Goal: Task Accomplishment & Management: Complete application form

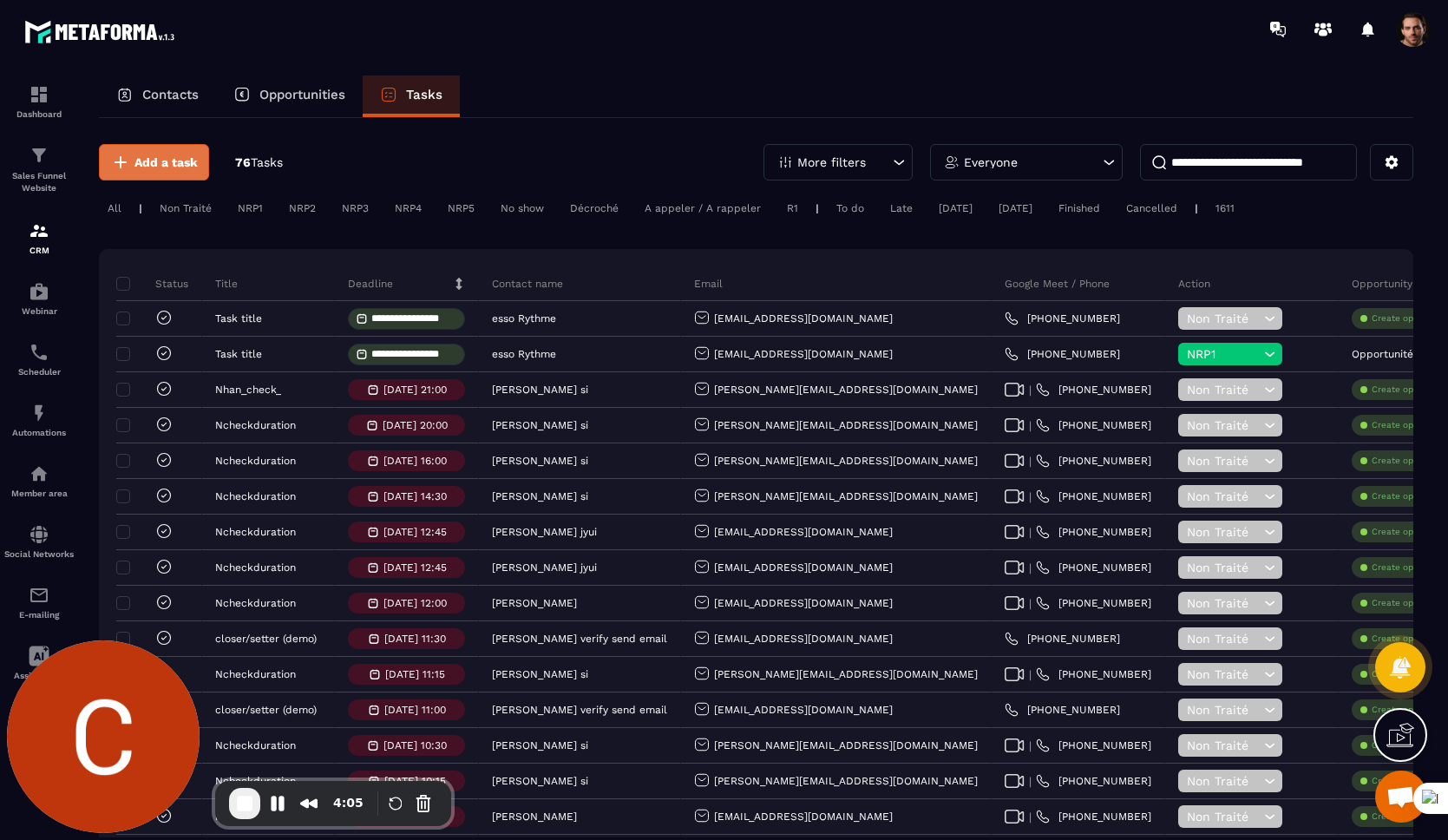
click at [153, 165] on span "Add a task" at bounding box center [166, 162] width 64 height 18
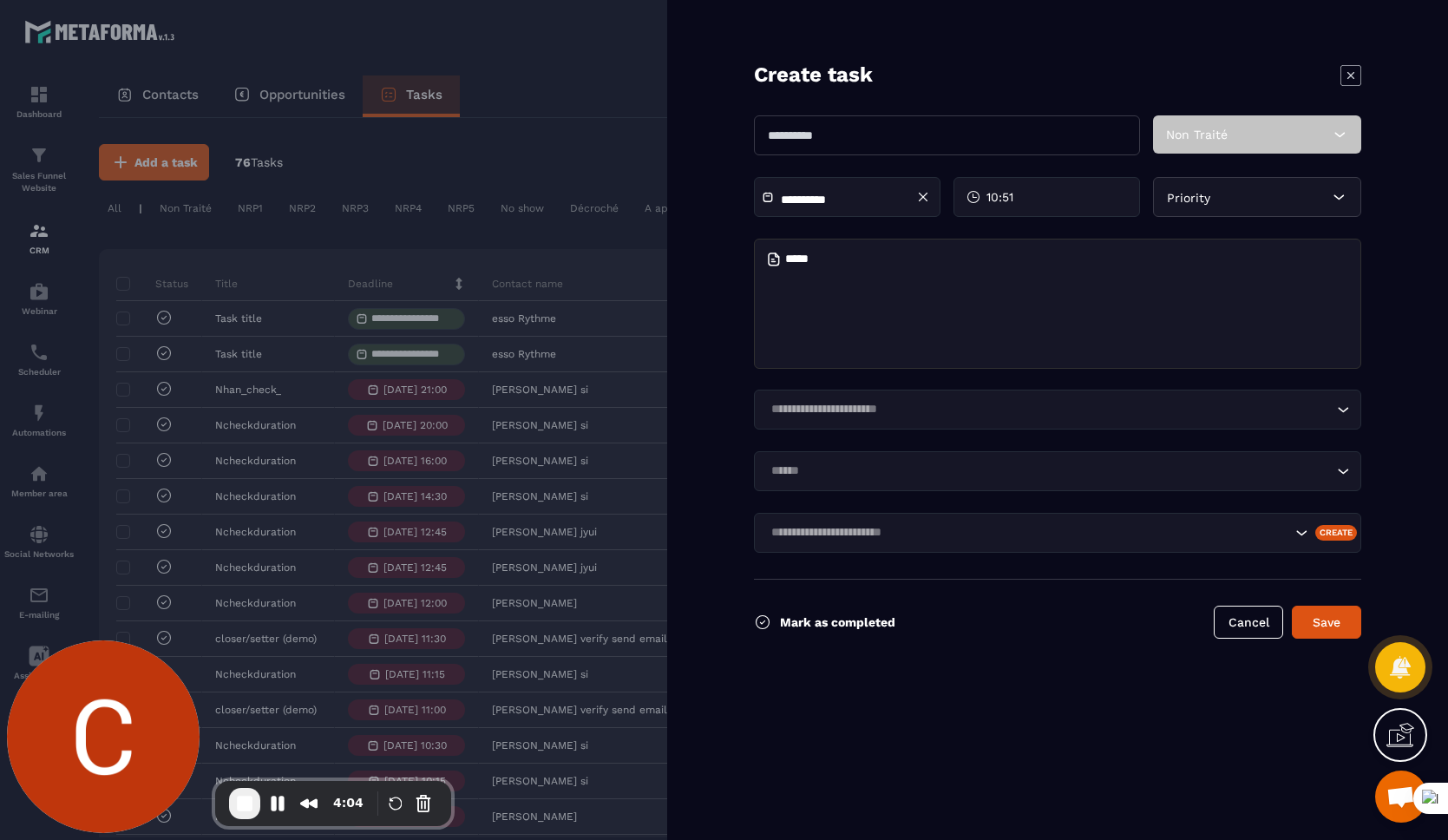
click at [827, 136] on input "text" at bounding box center [947, 135] width 386 height 40
type input "**********"
click at [880, 410] on input "Search for option" at bounding box center [1049, 409] width 568 height 19
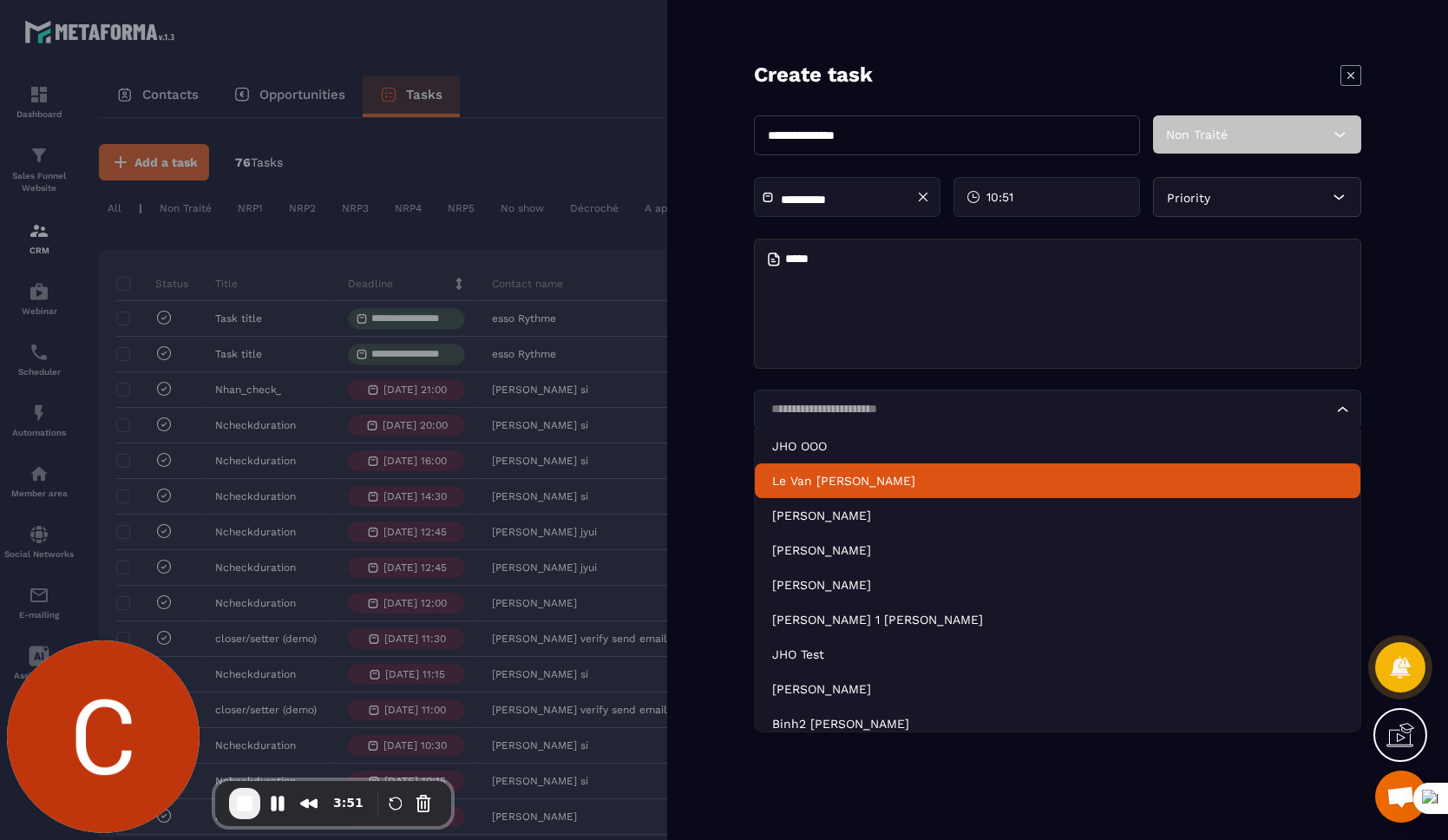
click at [861, 477] on p "Le Van Binh" at bounding box center [1057, 480] width 571 height 18
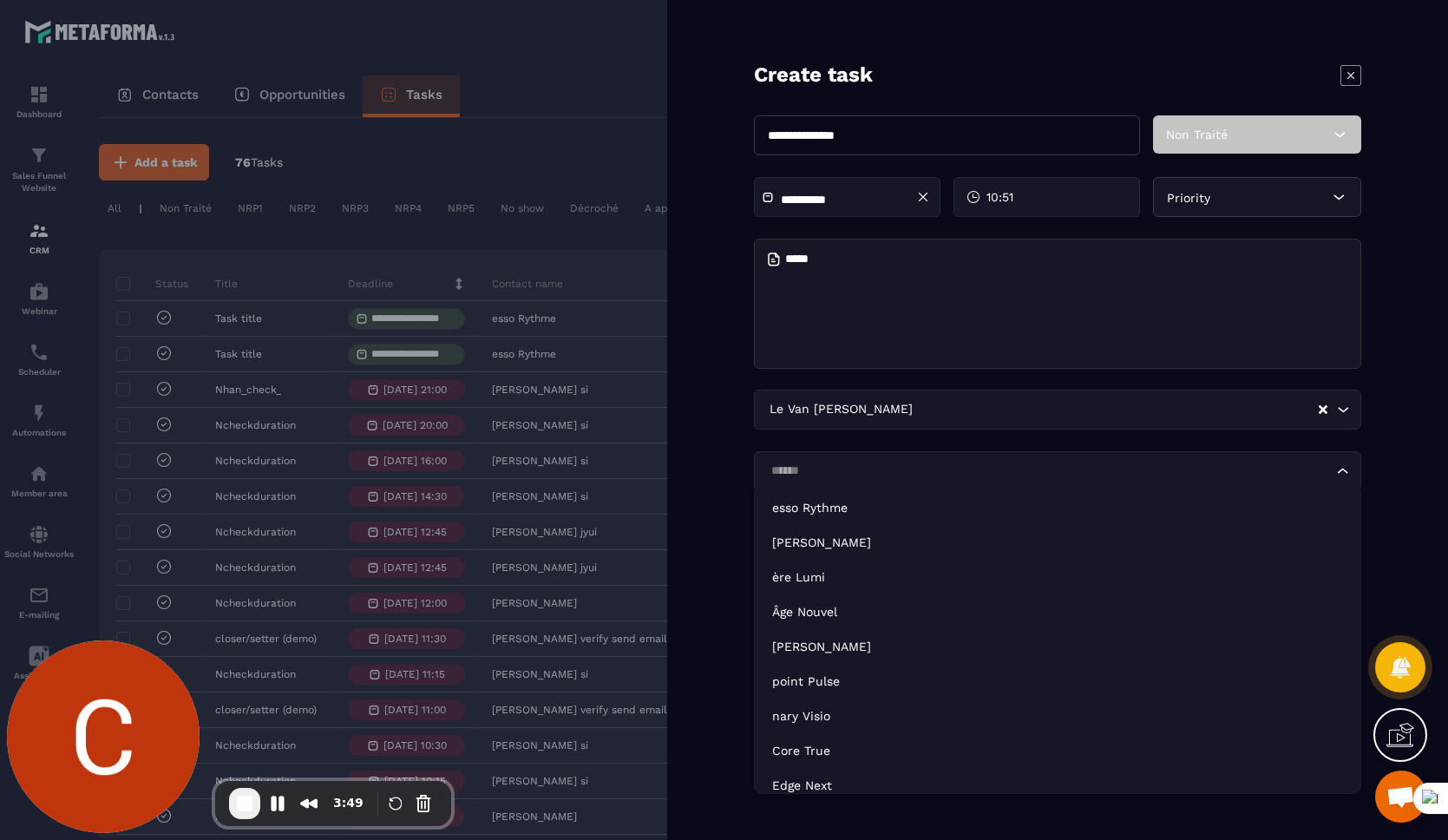
click at [960, 473] on input "Search for option" at bounding box center [1049, 471] width 568 height 19
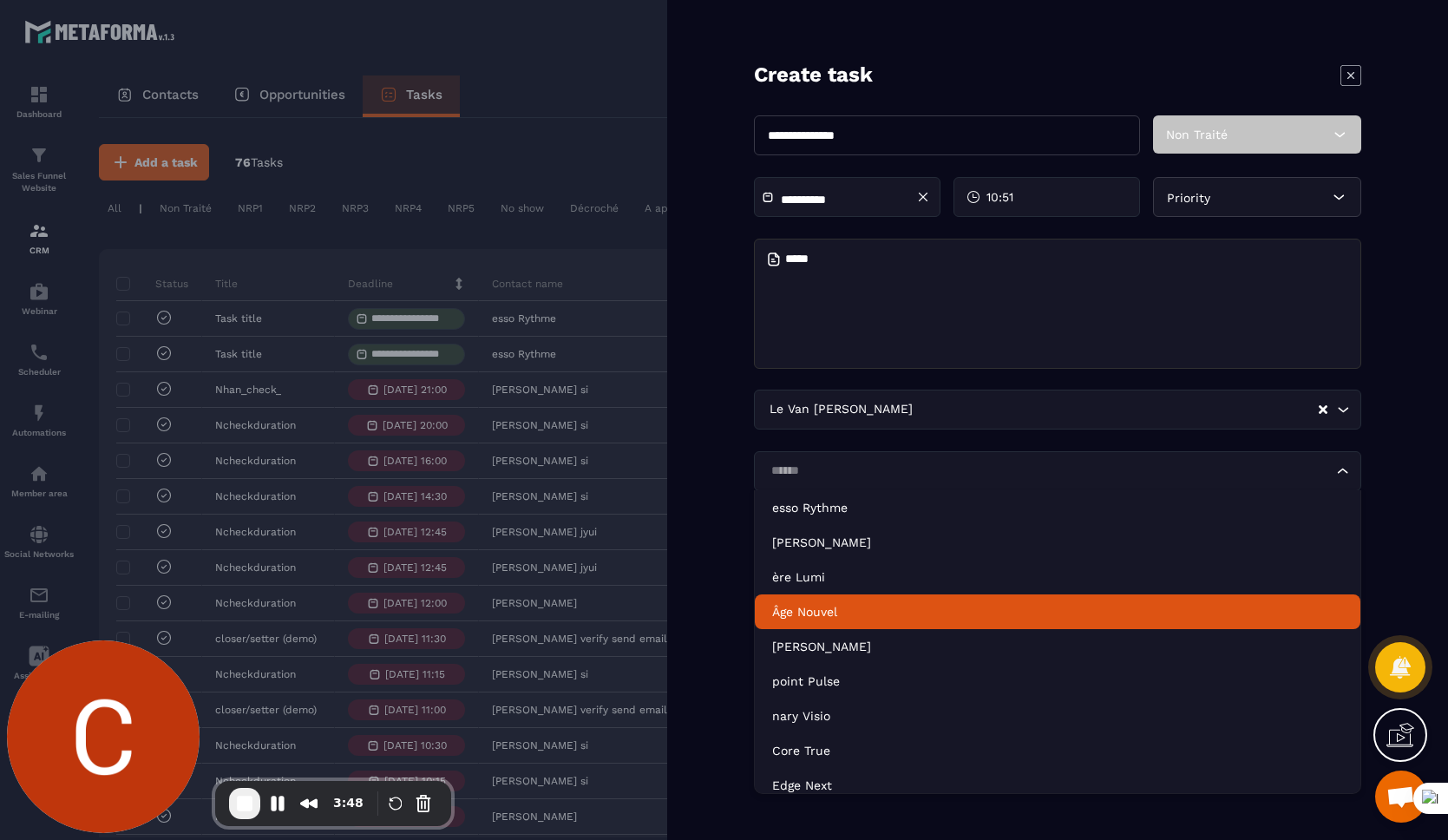
click at [882, 601] on li "Âge Nouvel" at bounding box center [1058, 612] width 606 height 35
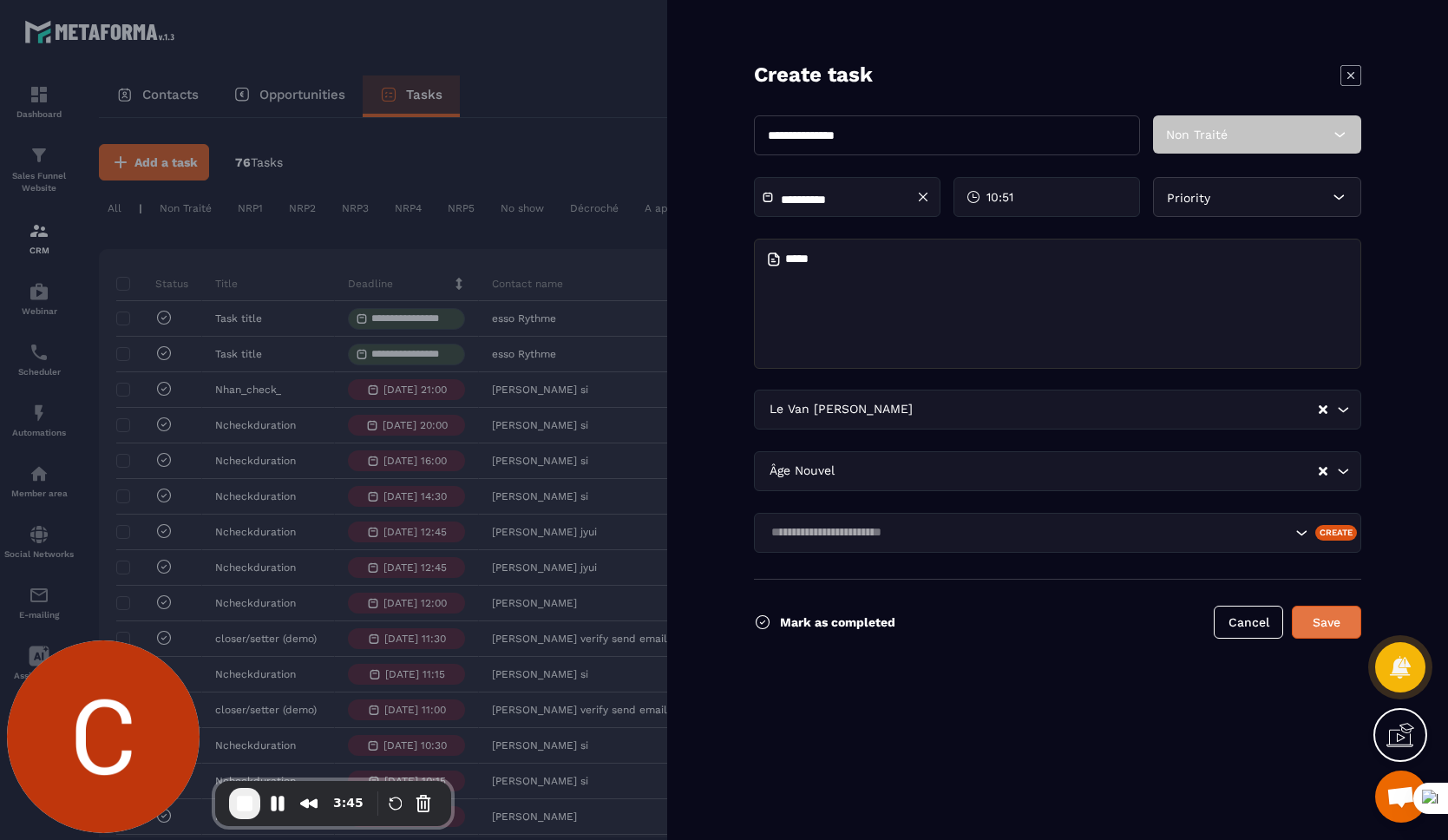
click at [1335, 632] on button "Save" at bounding box center [1326, 622] width 69 height 33
